Goal: Transaction & Acquisition: Download file/media

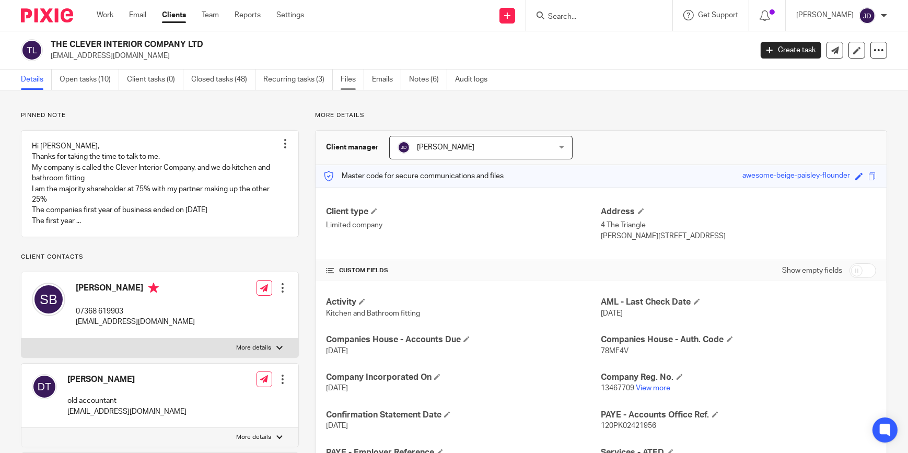
click at [343, 78] on link "Files" at bounding box center [352, 79] width 24 height 20
click at [347, 79] on link "Files" at bounding box center [352, 79] width 24 height 20
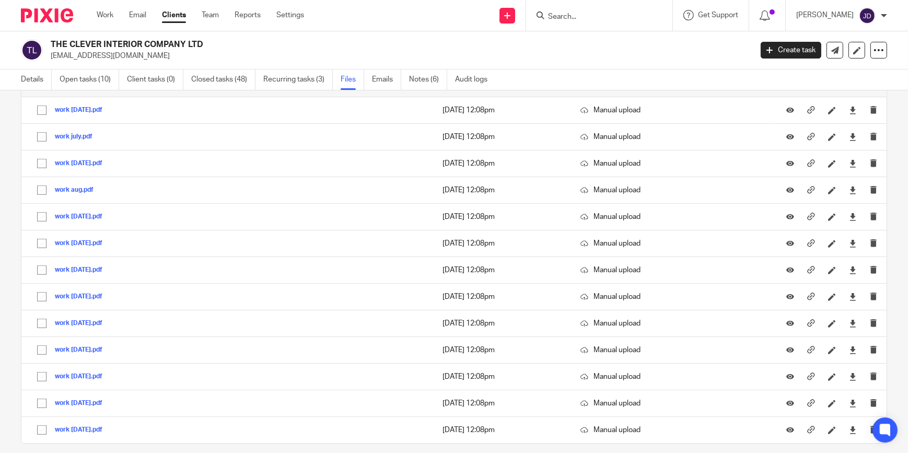
scroll to position [949, 0]
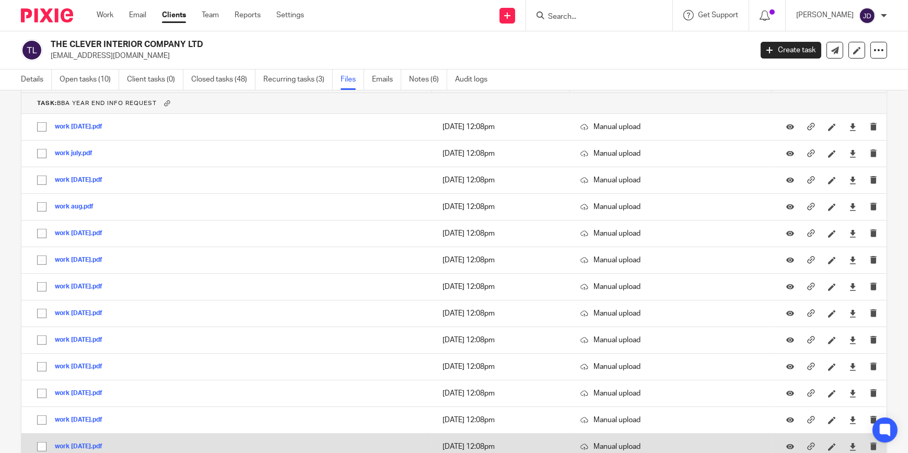
click at [88, 443] on button "work june25.pdf" at bounding box center [82, 446] width 55 height 7
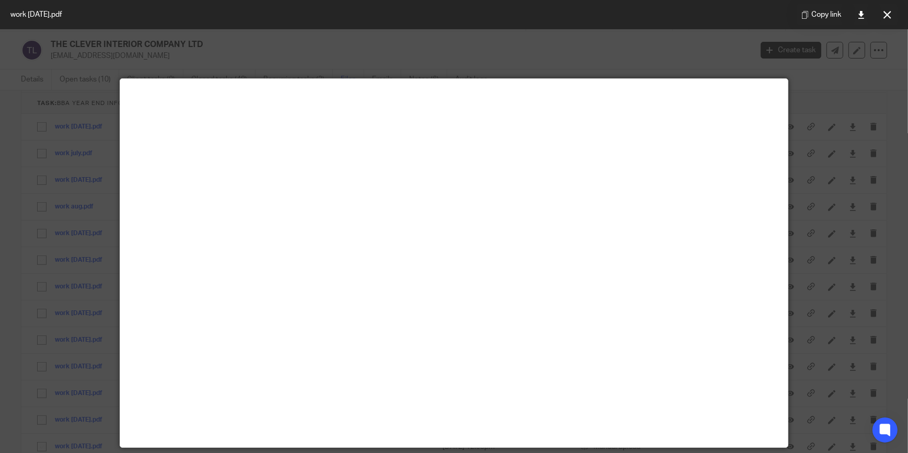
click at [883, 18] on icon at bounding box center [887, 15] width 8 height 8
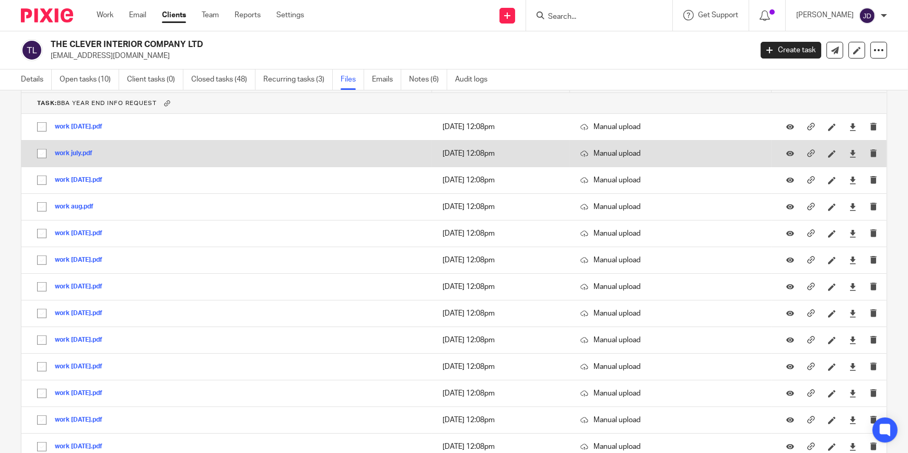
click at [75, 150] on button "work july.pdf" at bounding box center [77, 153] width 45 height 7
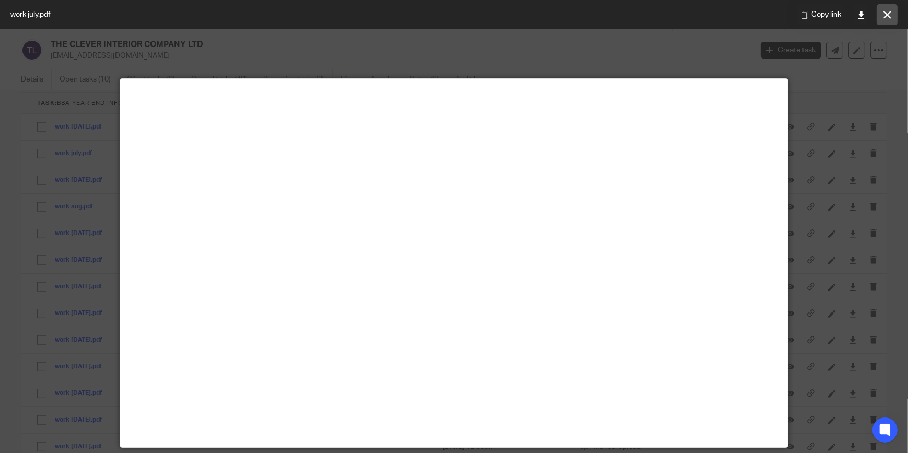
click at [881, 16] on button at bounding box center [886, 14] width 21 height 21
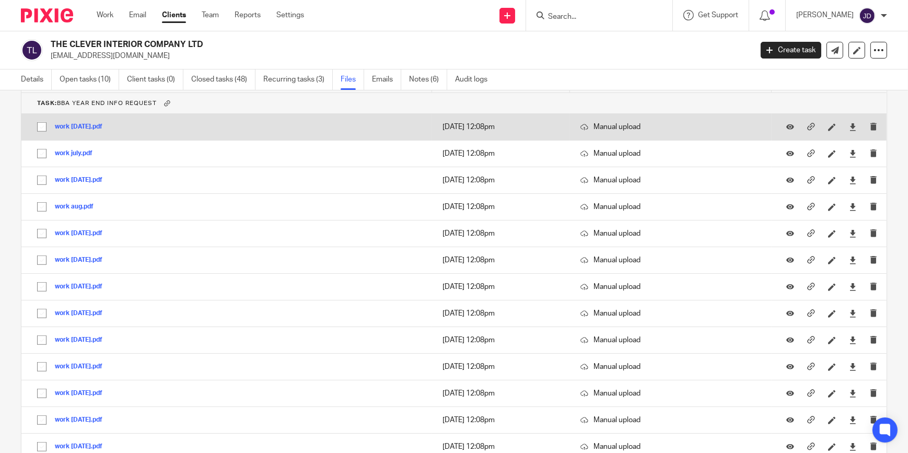
click at [40, 124] on input "checkbox" at bounding box center [42, 127] width 20 height 20
checkbox input "true"
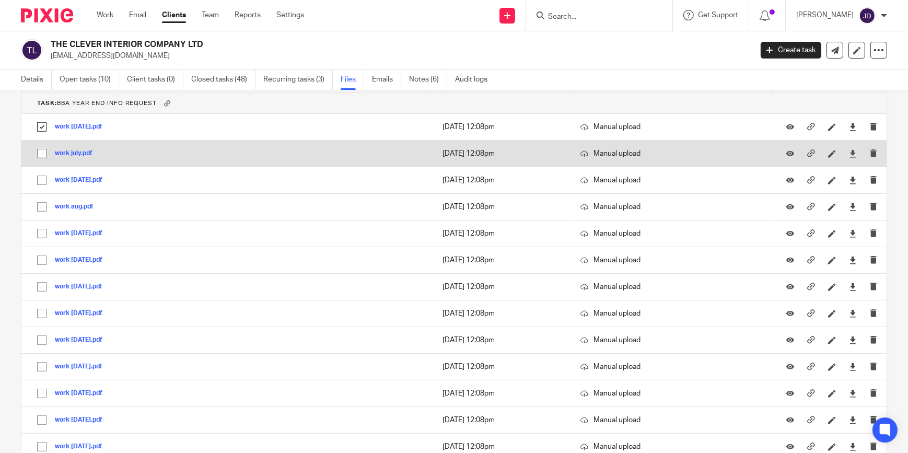
click at [39, 148] on input "checkbox" at bounding box center [42, 154] width 20 height 20
checkbox input "true"
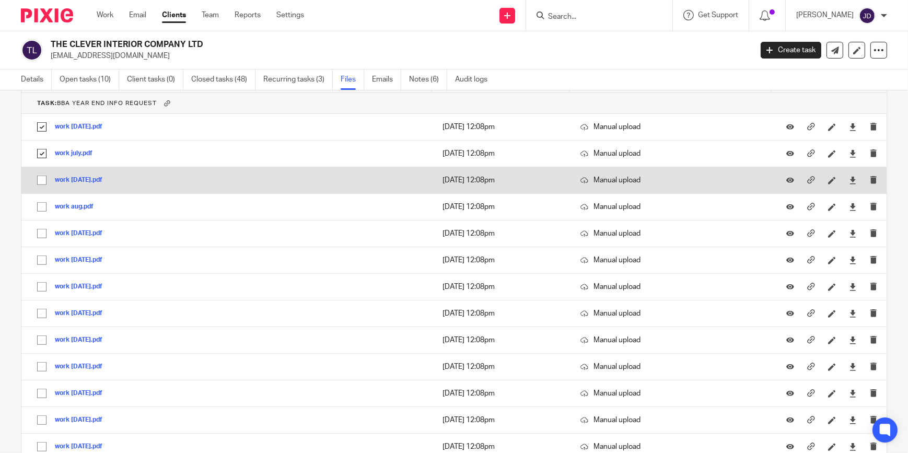
click at [42, 178] on input "checkbox" at bounding box center [42, 180] width 20 height 20
checkbox input "true"
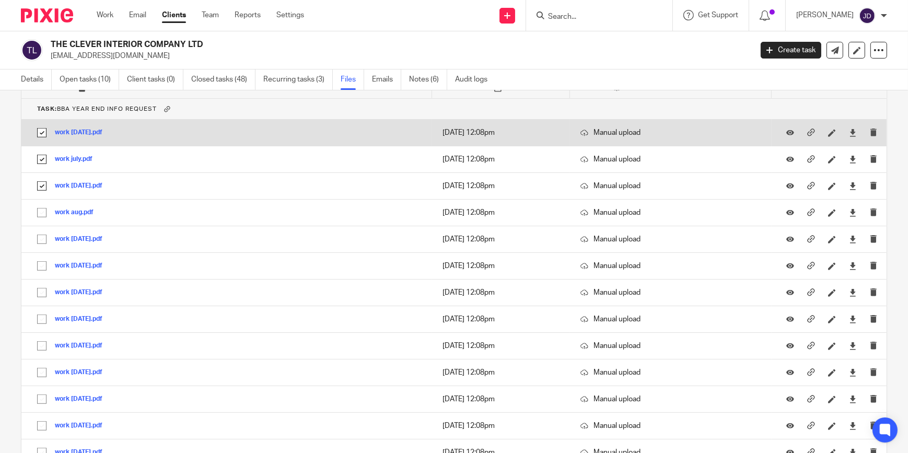
scroll to position [997, 0]
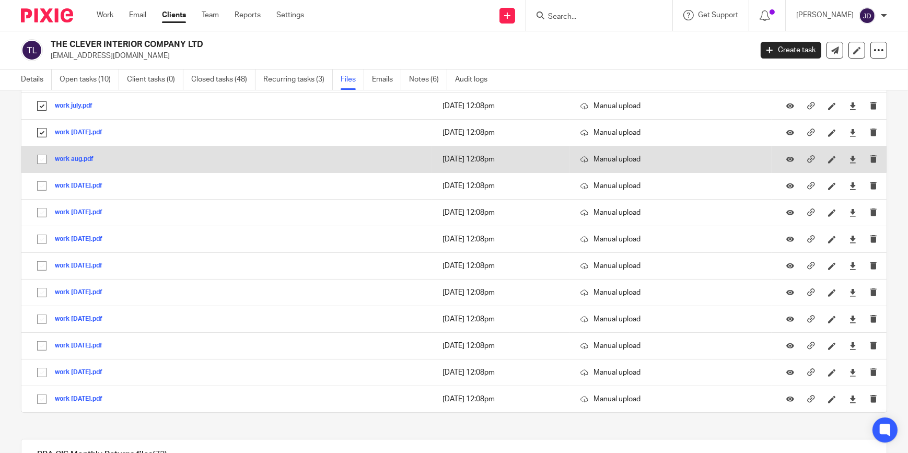
click at [40, 155] on input "checkbox" at bounding box center [42, 159] width 20 height 20
checkbox input "true"
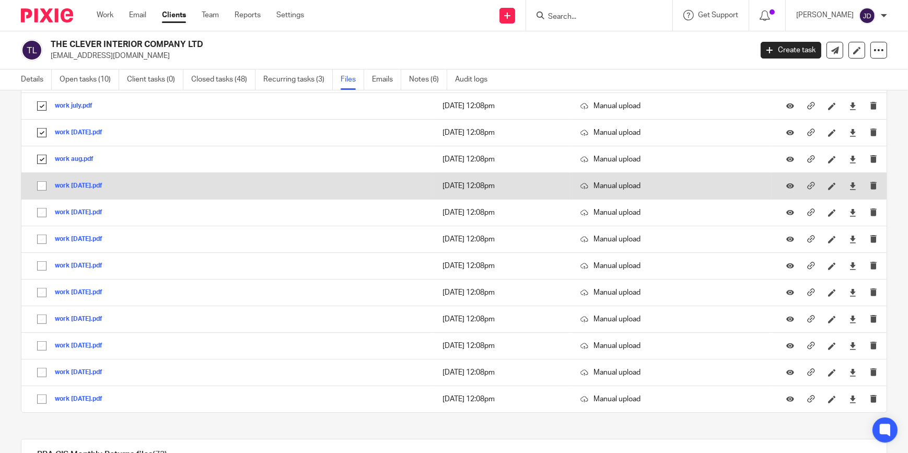
click at [42, 183] on input "checkbox" at bounding box center [42, 186] width 20 height 20
checkbox input "true"
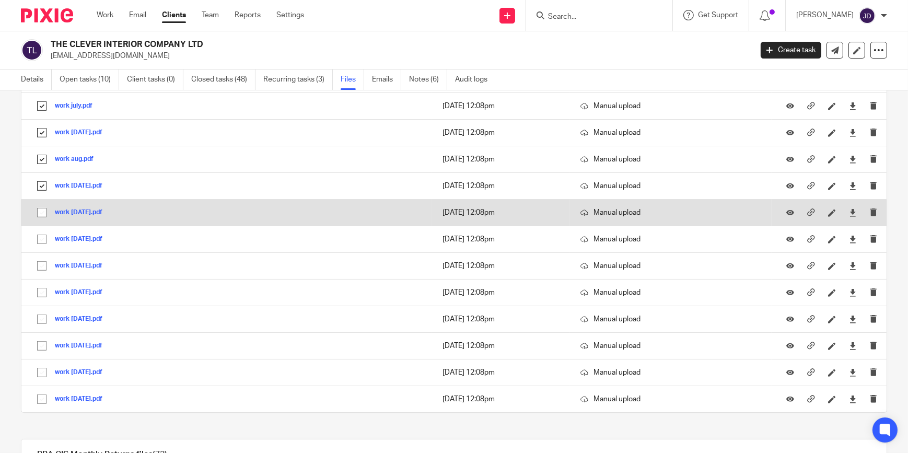
click at [39, 209] on input "checkbox" at bounding box center [42, 213] width 20 height 20
checkbox input "true"
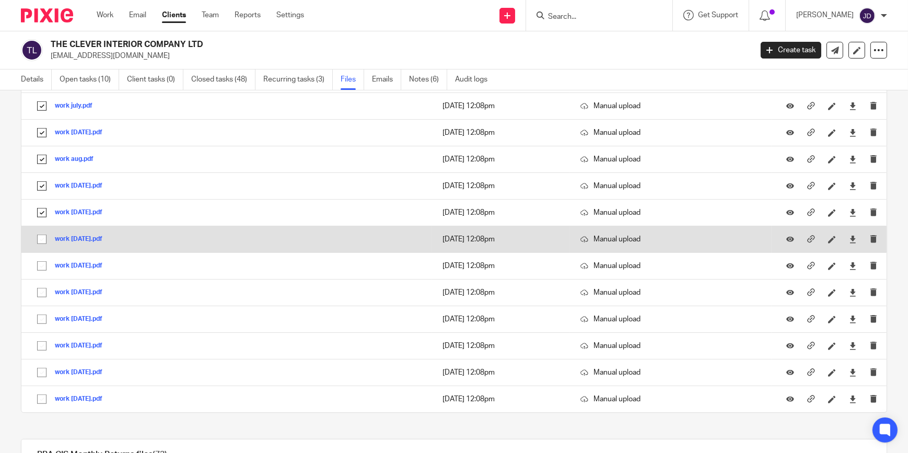
click at [40, 239] on input "checkbox" at bounding box center [42, 239] width 20 height 20
checkbox input "true"
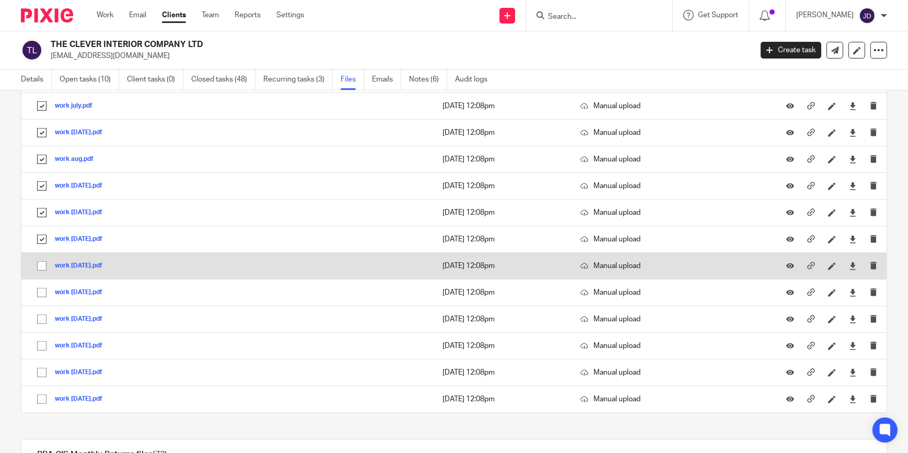
click at [37, 262] on input "checkbox" at bounding box center [42, 266] width 20 height 20
checkbox input "true"
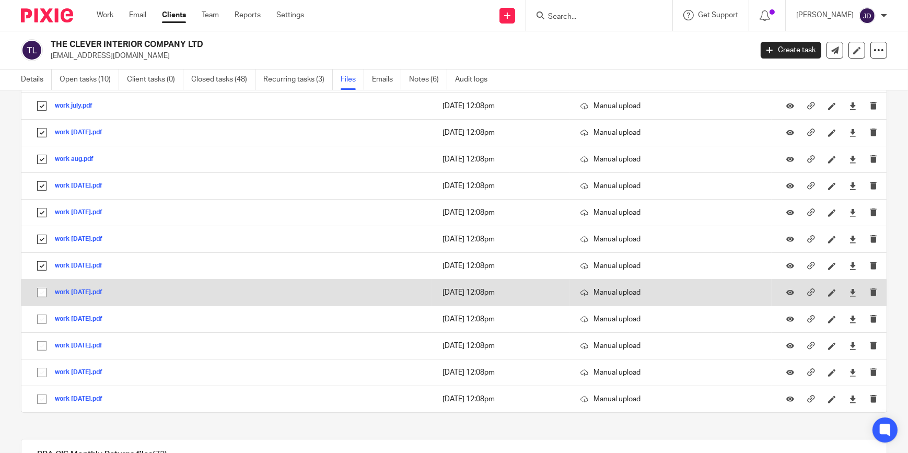
click at [42, 288] on input "checkbox" at bounding box center [42, 293] width 20 height 20
checkbox input "true"
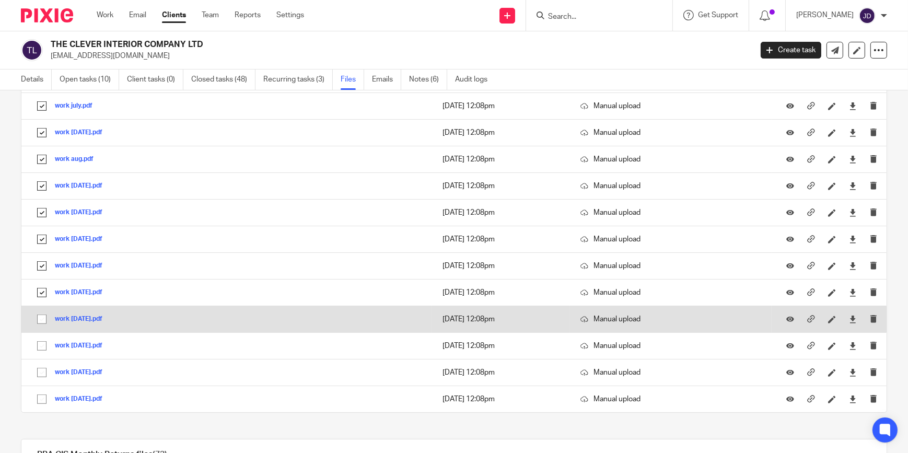
drag, startPoint x: 42, startPoint y: 314, endPoint x: 42, endPoint y: 323, distance: 9.4
click at [42, 314] on input "checkbox" at bounding box center [42, 319] width 20 height 20
checkbox input "true"
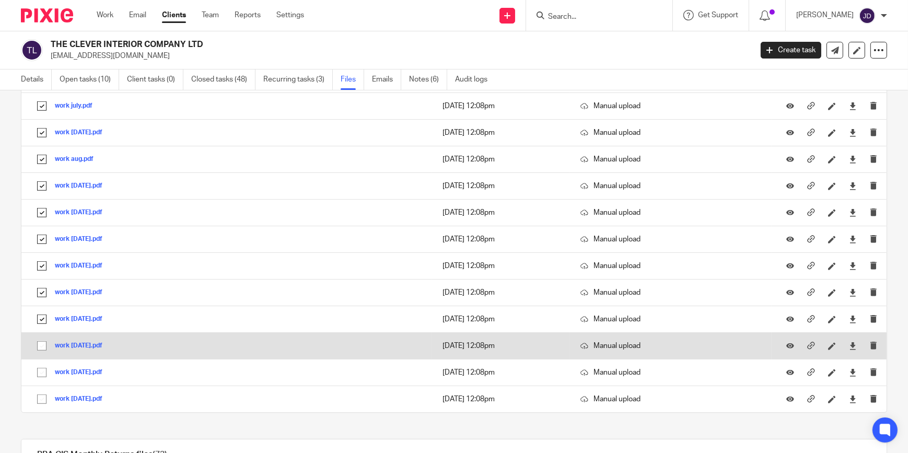
click at [41, 339] on input "checkbox" at bounding box center [42, 346] width 20 height 20
checkbox input "true"
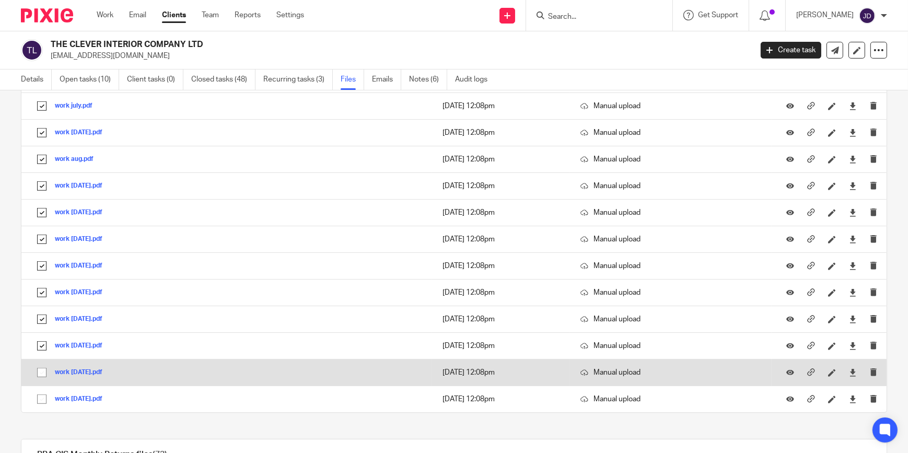
click at [39, 366] on input "checkbox" at bounding box center [42, 372] width 20 height 20
checkbox input "true"
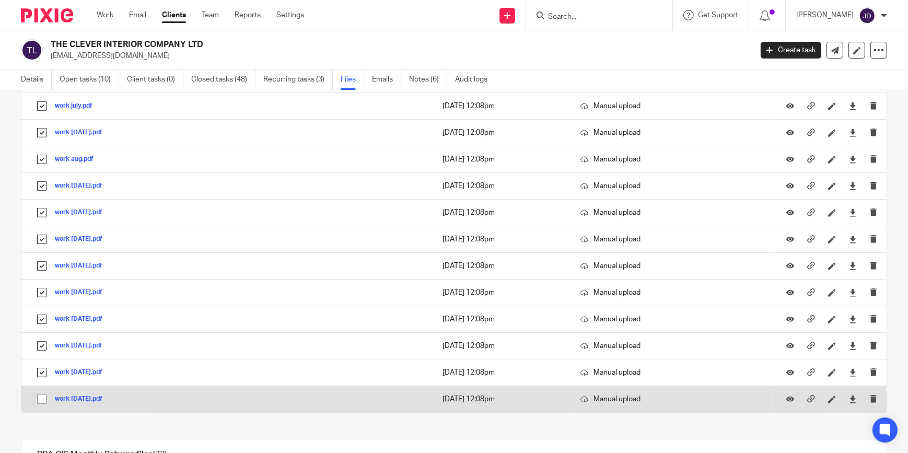
click at [42, 391] on input "checkbox" at bounding box center [42, 399] width 20 height 20
checkbox input "true"
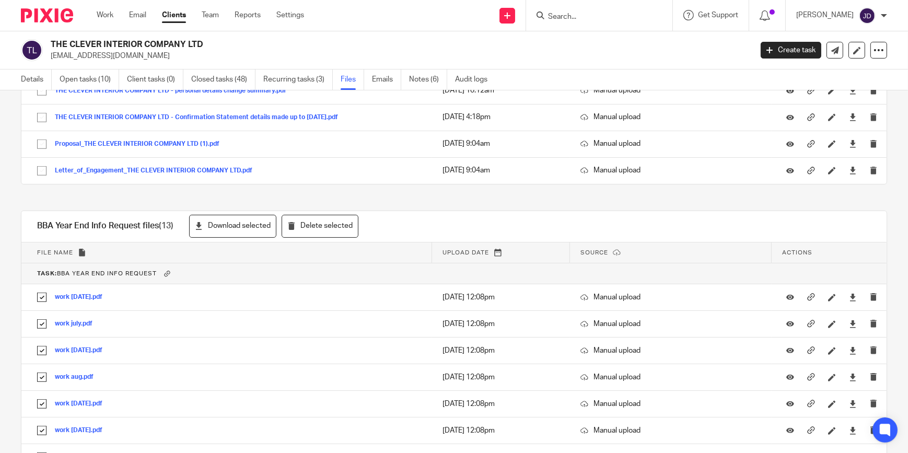
scroll to position [759, 0]
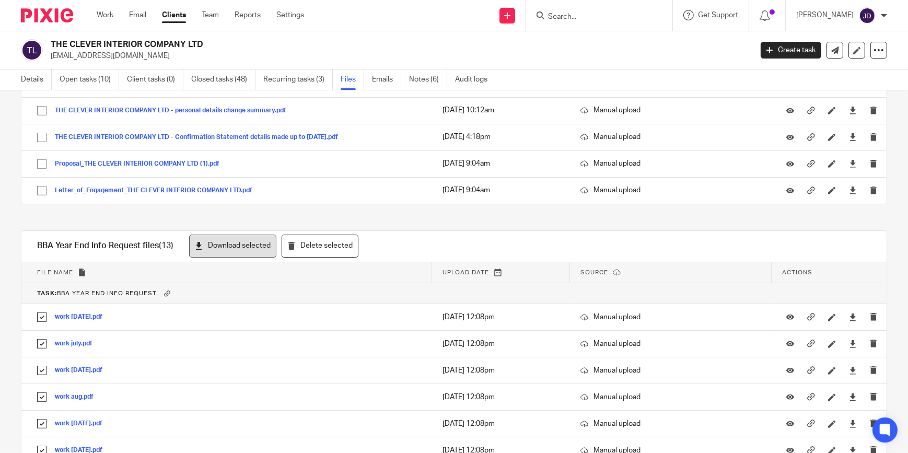
click at [238, 243] on button "Download selected" at bounding box center [232, 246] width 87 height 24
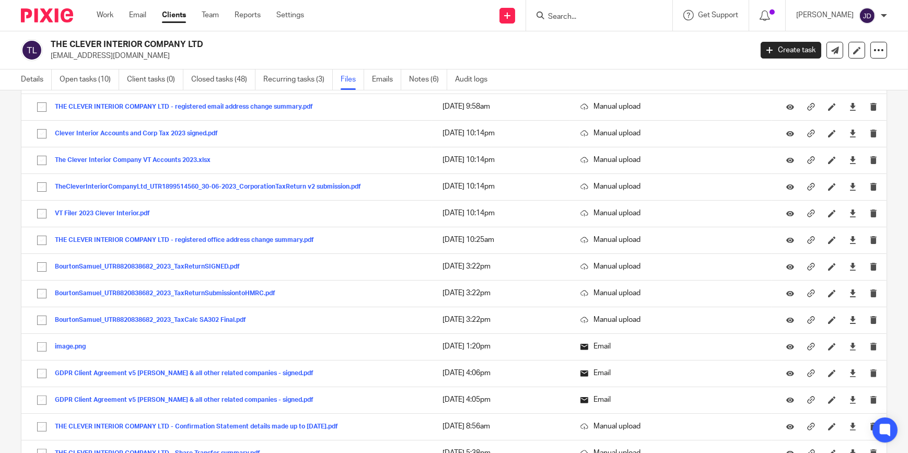
scroll to position [332, 0]
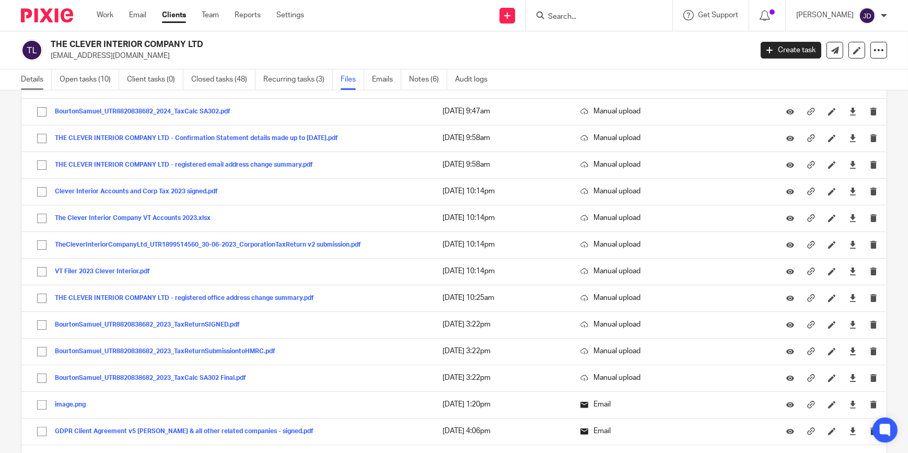
click at [37, 76] on link "Details" at bounding box center [36, 79] width 31 height 20
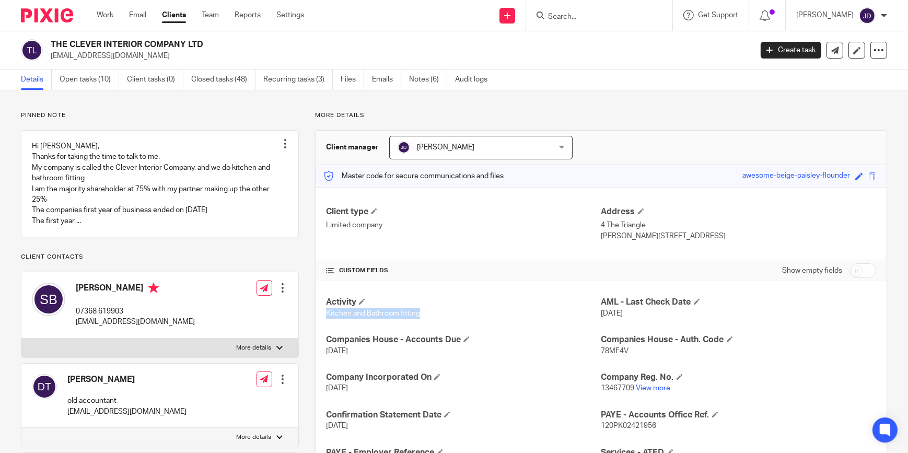
drag, startPoint x: 318, startPoint y: 313, endPoint x: 422, endPoint y: 322, distance: 105.3
copy span "Kitchen and Bathroom fitting"
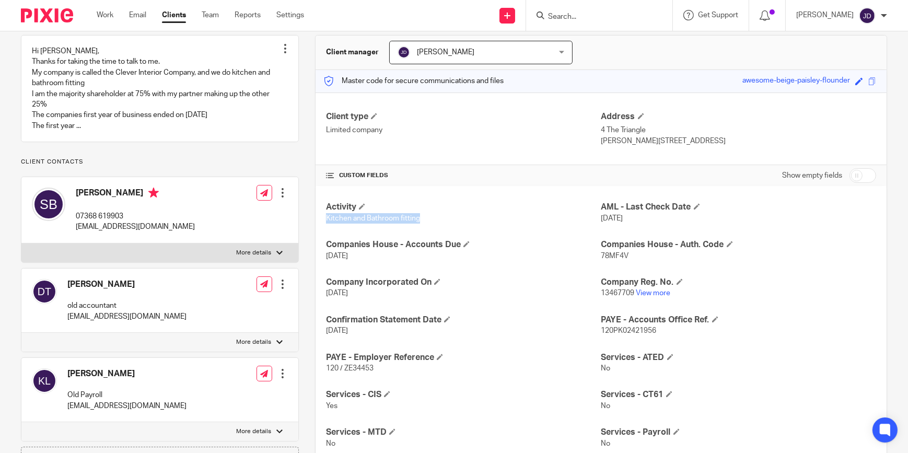
scroll to position [172, 0]
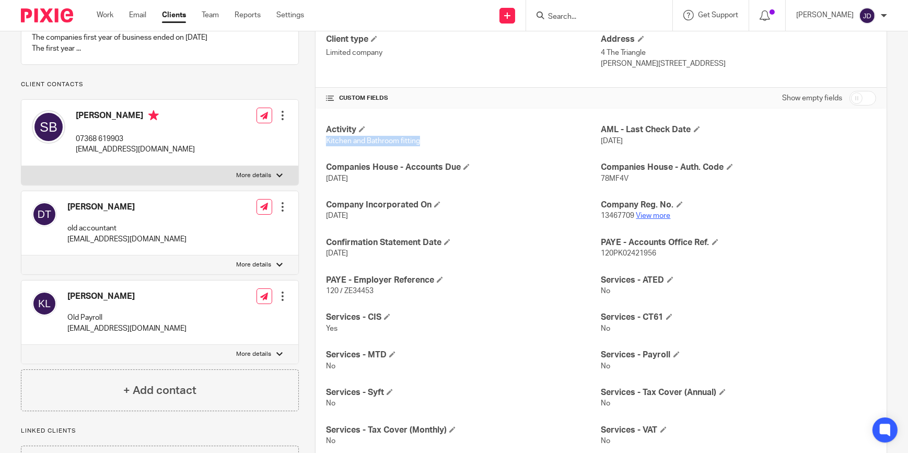
click at [646, 215] on link "View more" at bounding box center [653, 215] width 34 height 7
click at [860, 98] on input "checkbox" at bounding box center [862, 98] width 27 height 15
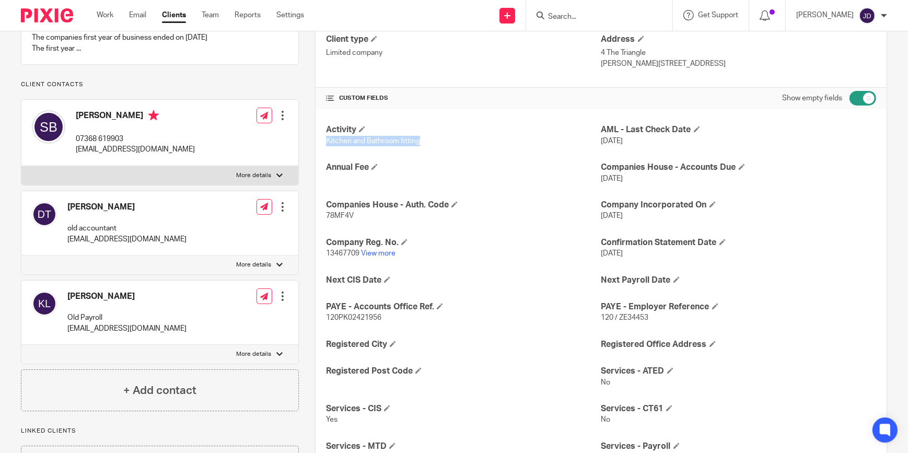
click at [849, 101] on input "checkbox" at bounding box center [862, 98] width 27 height 15
checkbox input "false"
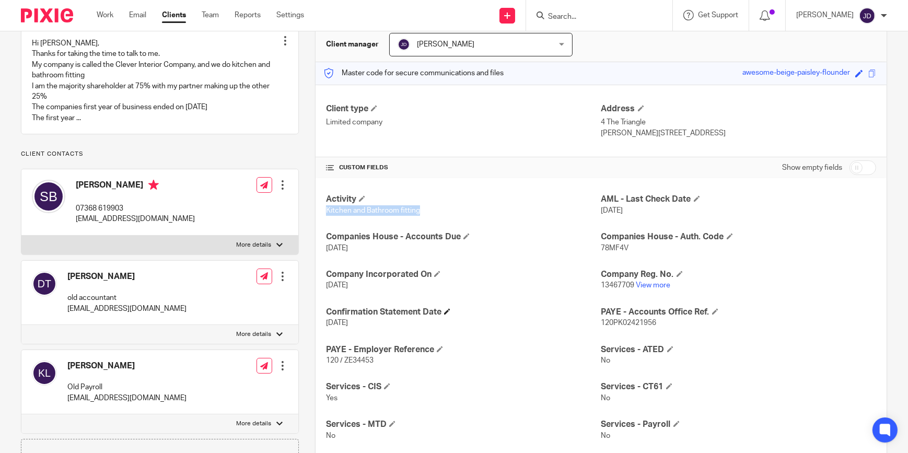
scroll to position [77, 0]
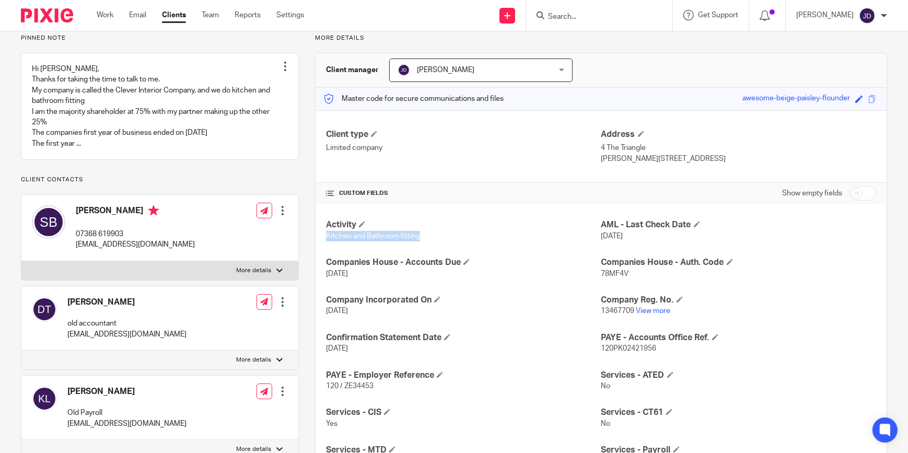
click at [499, 243] on div "Activity Kitchen and Bathroom fitting AML - Last Check Date [DATE] Companies Ho…" at bounding box center [600, 437] width 571 height 466
click at [890, 14] on div "[PERSON_NAME] My profile Email integration Logout" at bounding box center [841, 15] width 112 height 31
click at [884, 14] on div at bounding box center [883, 16] width 6 height 6
click at [840, 73] on span "Logout" at bounding box center [839, 72] width 24 height 7
